Goal: Information Seeking & Learning: Learn about a topic

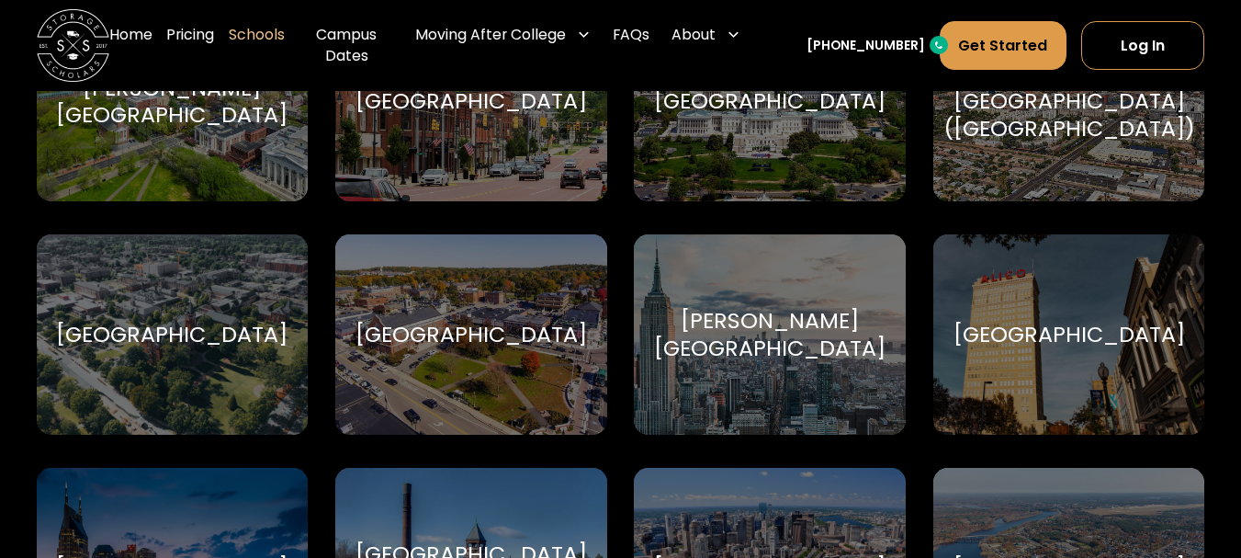
scroll to position [919, 0]
click at [346, 45] on link "Campus Dates" at bounding box center [347, 45] width 94 height 73
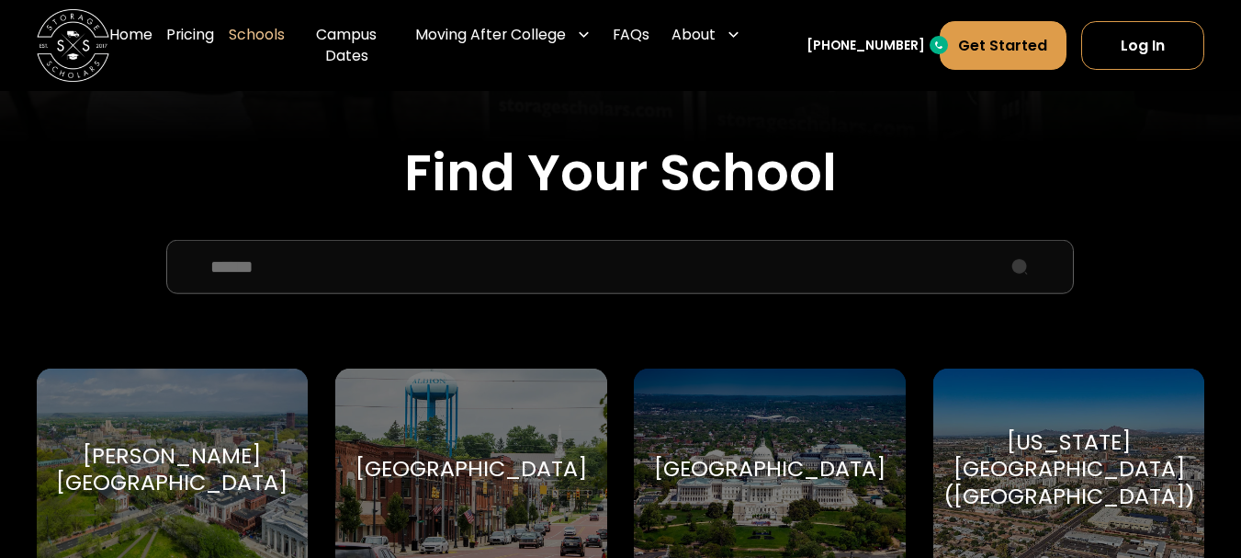
click at [274, 251] on input "School Select Form" at bounding box center [620, 267] width 908 height 54
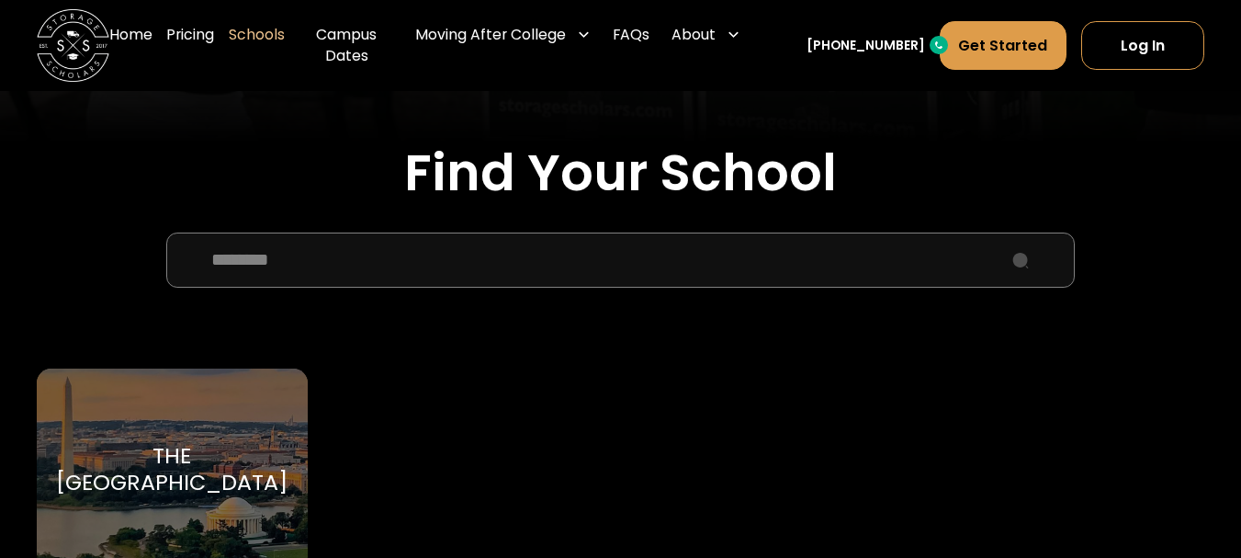
type input "********"
click at [164, 476] on div "The Catholic University of America" at bounding box center [172, 469] width 232 height 54
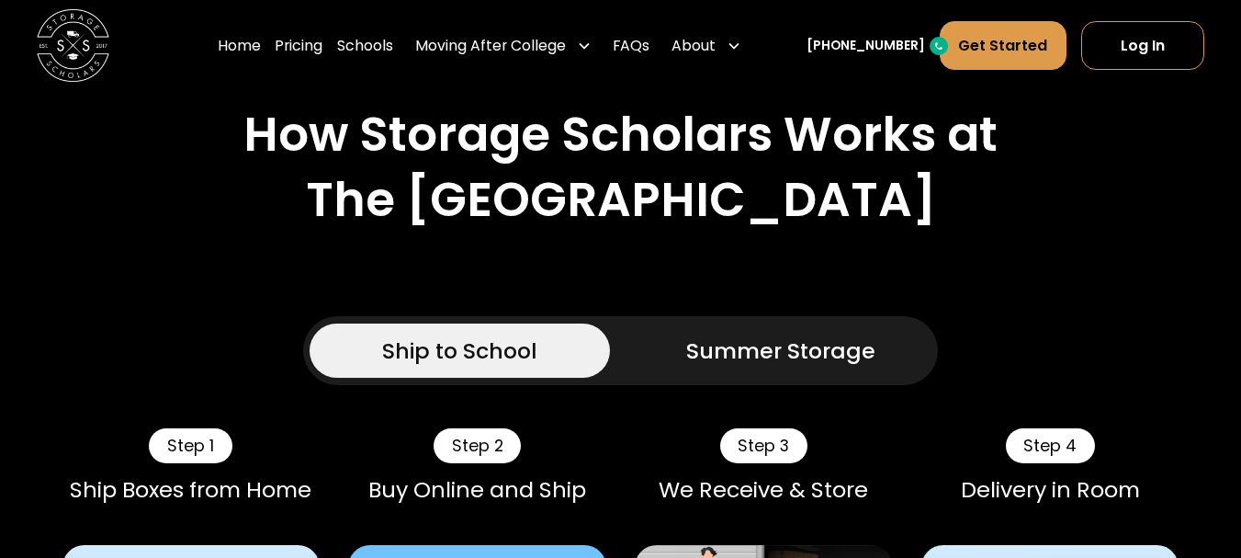
scroll to position [827, 0]
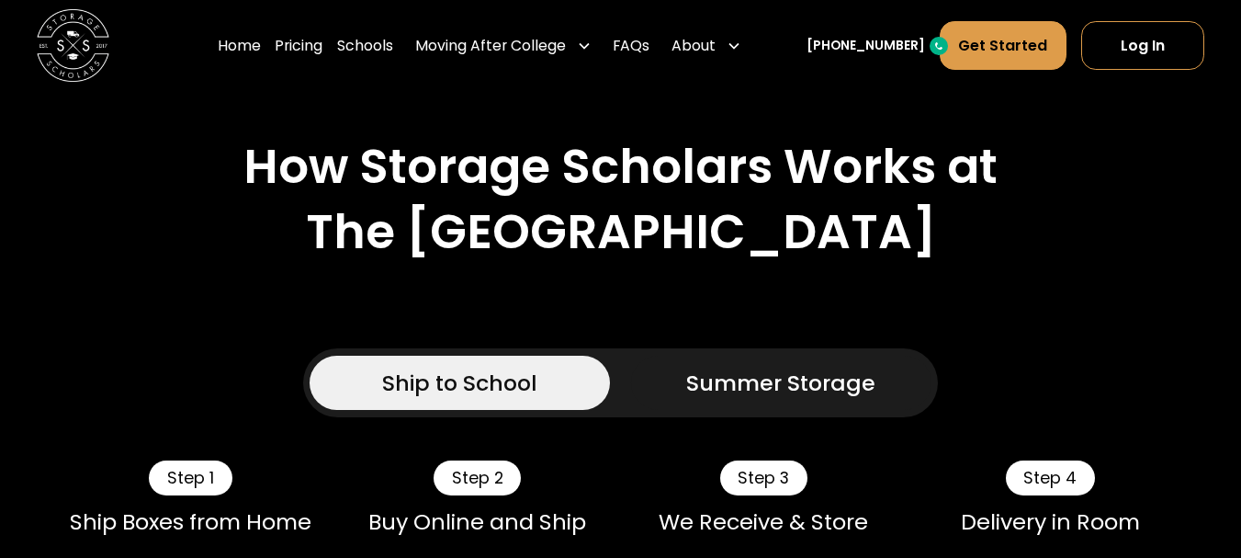
click at [730, 400] on div "Summer Storage" at bounding box center [780, 383] width 189 height 33
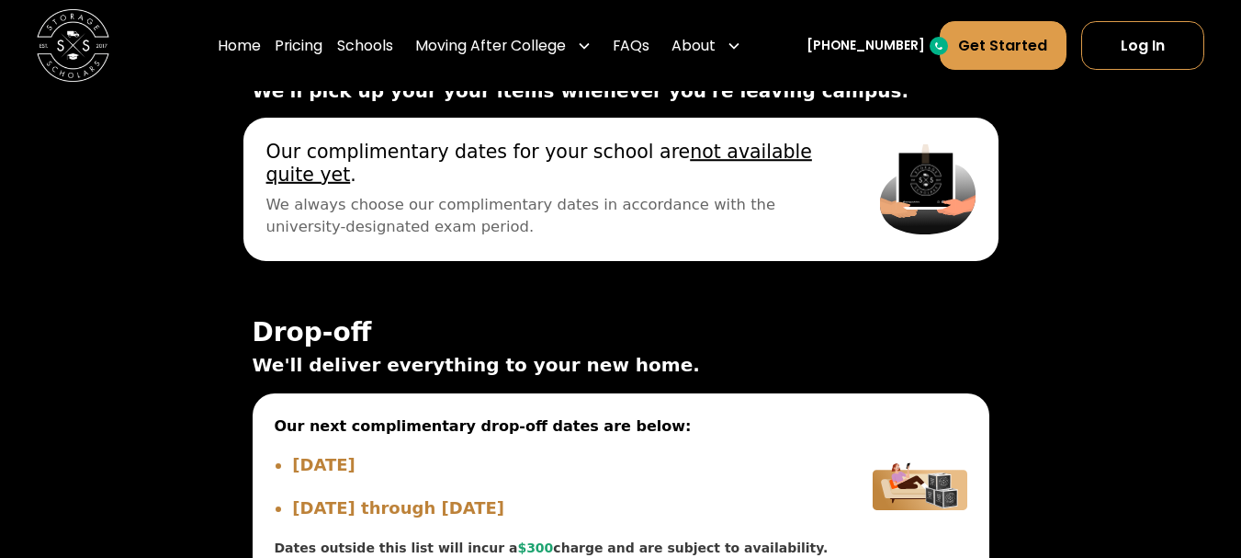
scroll to position [6983, 0]
